Goal: Navigation & Orientation: Find specific page/section

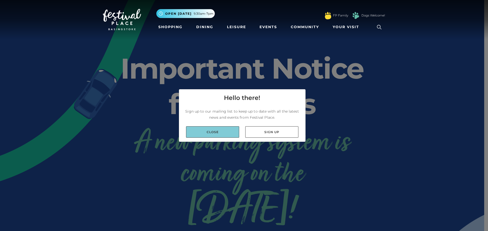
click at [232, 135] on link "Close" at bounding box center [212, 131] width 53 height 11
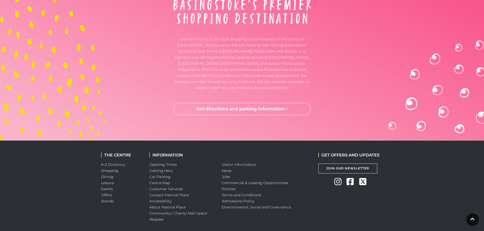
scroll to position [1337, 0]
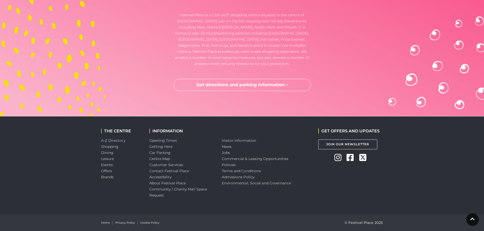
click at [159, 155] on li "Car Parking" at bounding box center [181, 153] width 65 height 6
click at [160, 154] on link "Car Parking" at bounding box center [159, 153] width 21 height 5
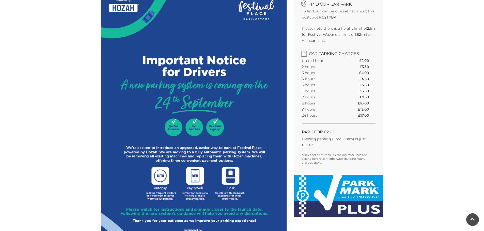
scroll to position [127, 0]
